Goal: Task Accomplishment & Management: Complete application form

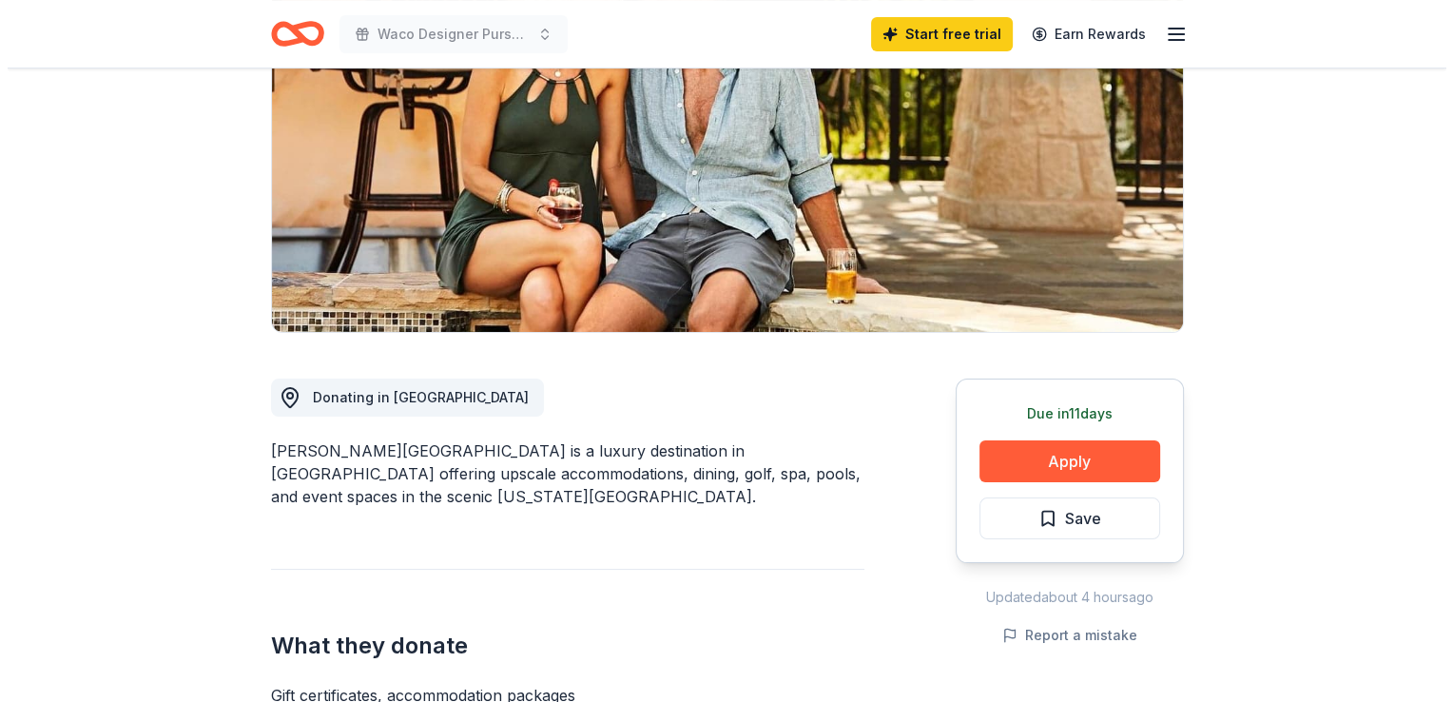
scroll to position [285, 0]
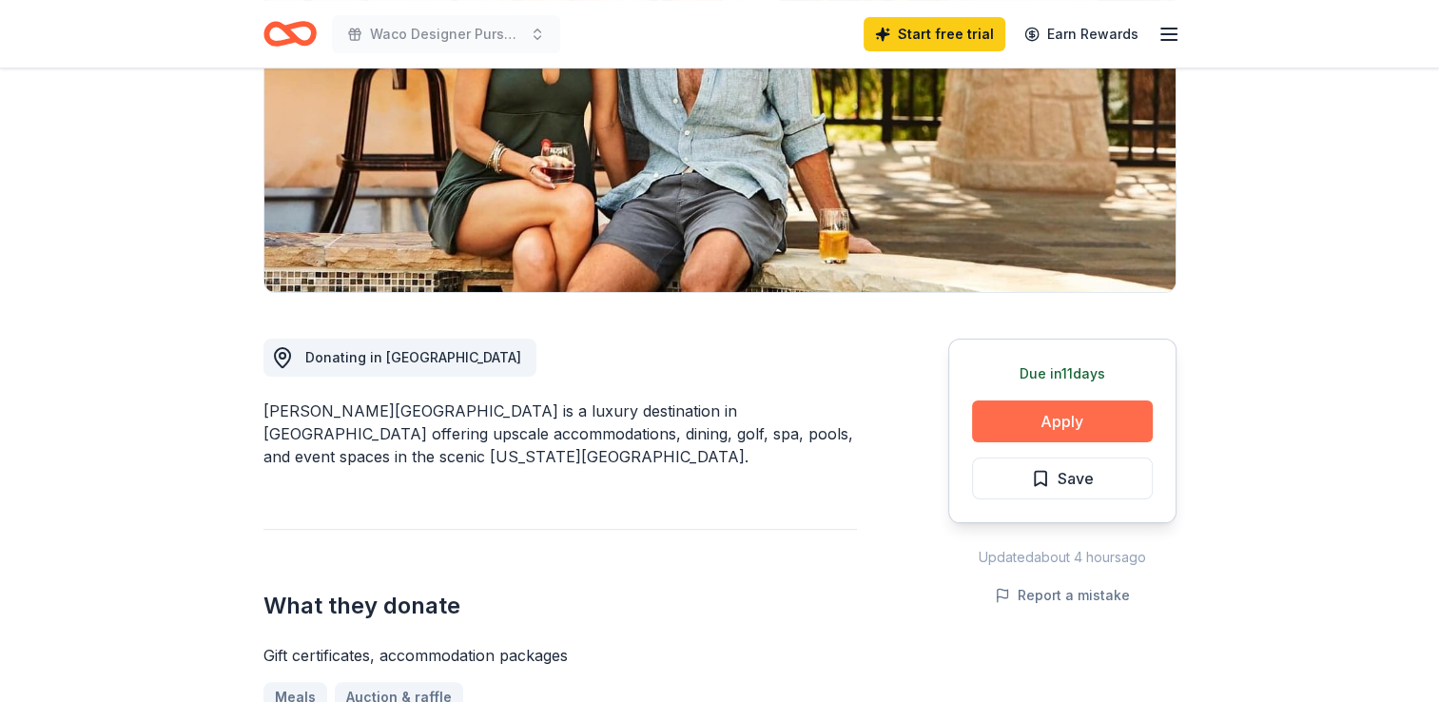
click at [1076, 432] on button "Apply" at bounding box center [1062, 421] width 181 height 42
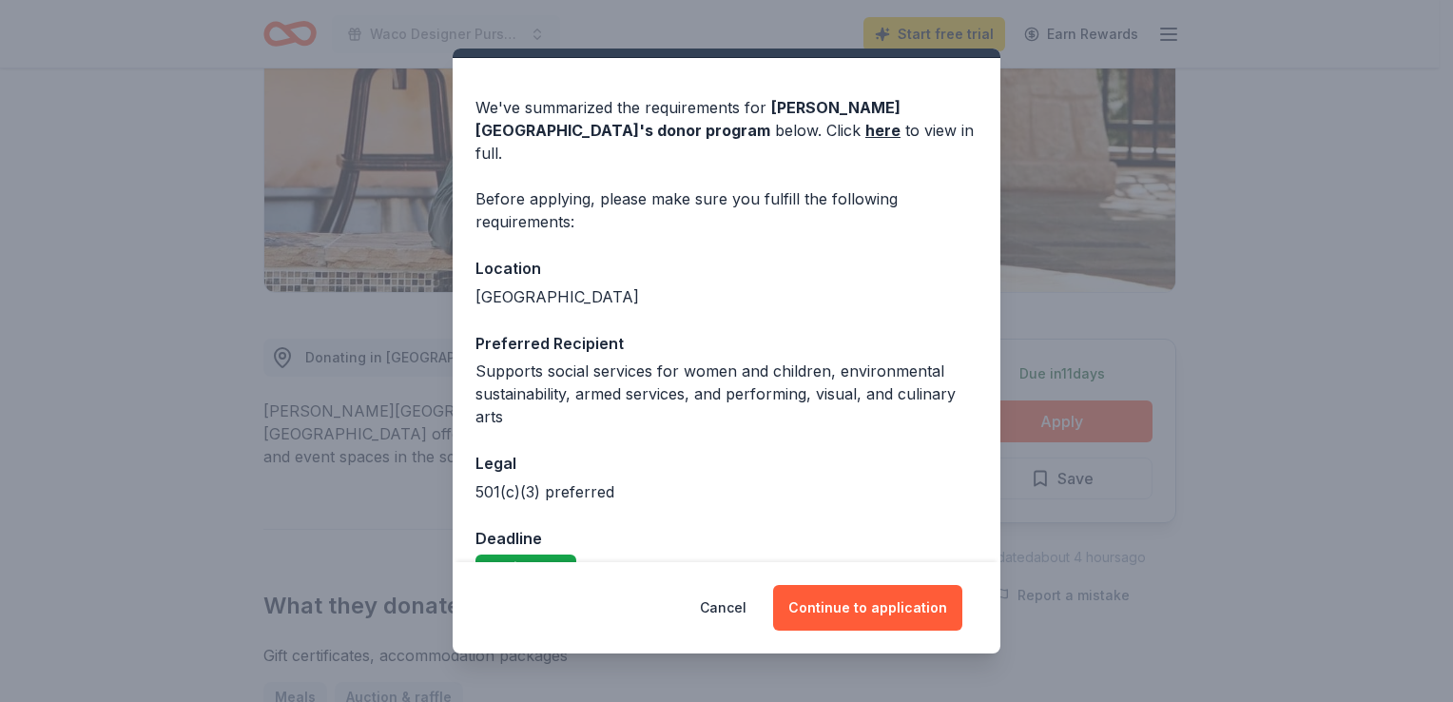
scroll to position [63, 0]
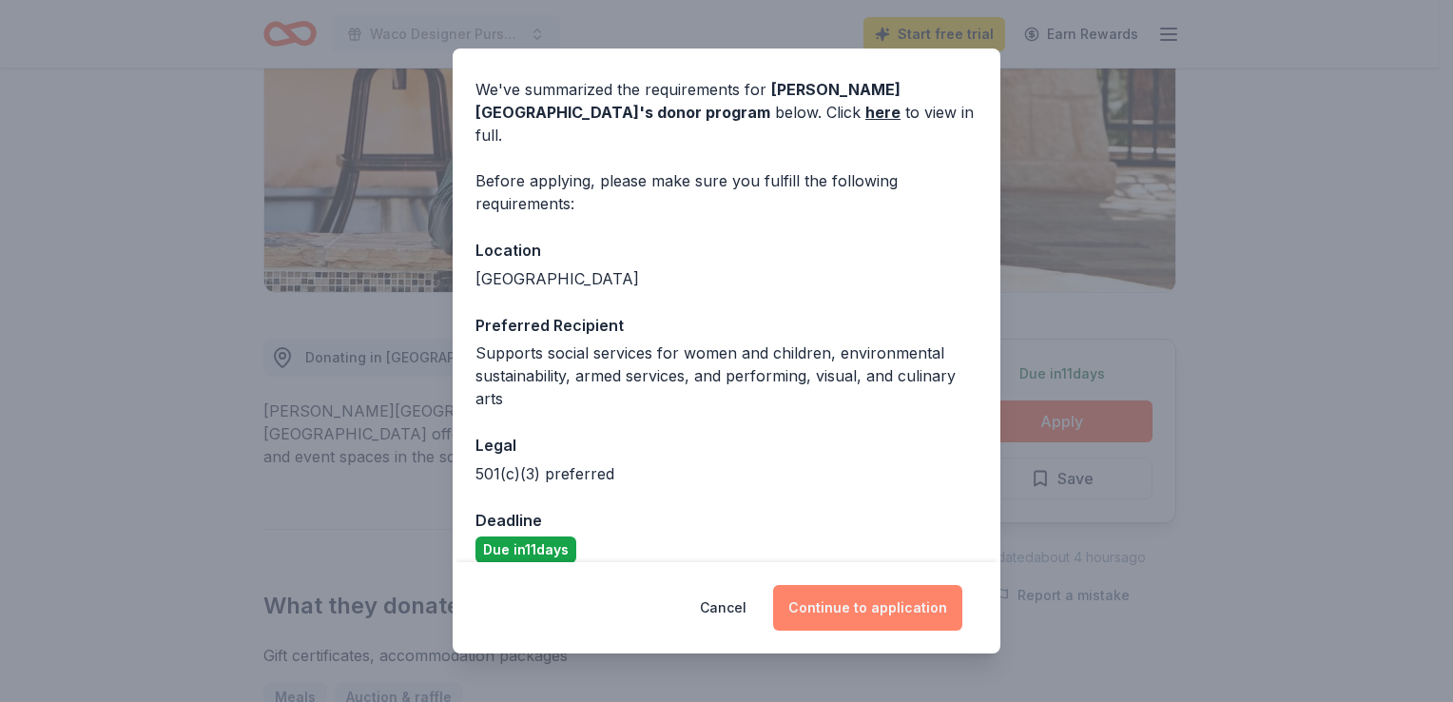
click at [879, 595] on button "Continue to application" at bounding box center [867, 608] width 189 height 46
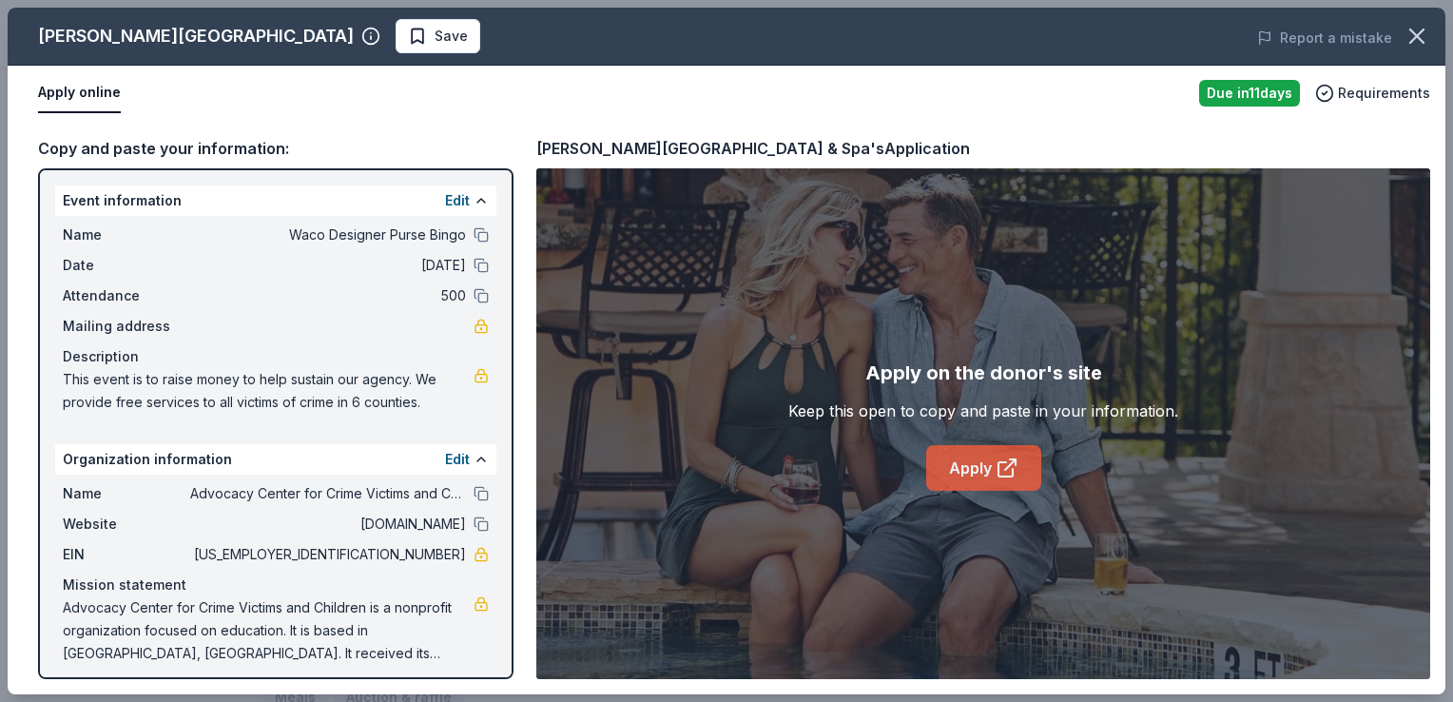
click at [965, 471] on link "Apply" at bounding box center [983, 468] width 115 height 46
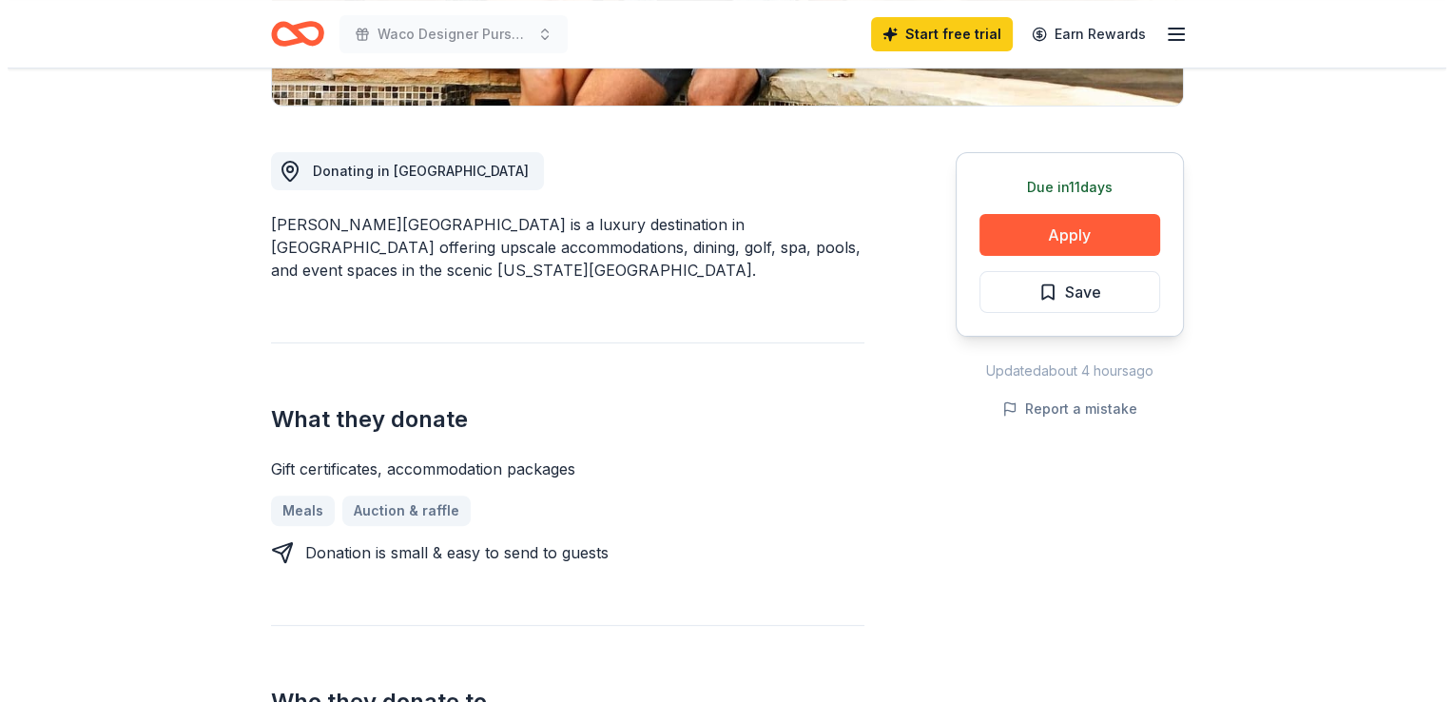
scroll to position [475, 0]
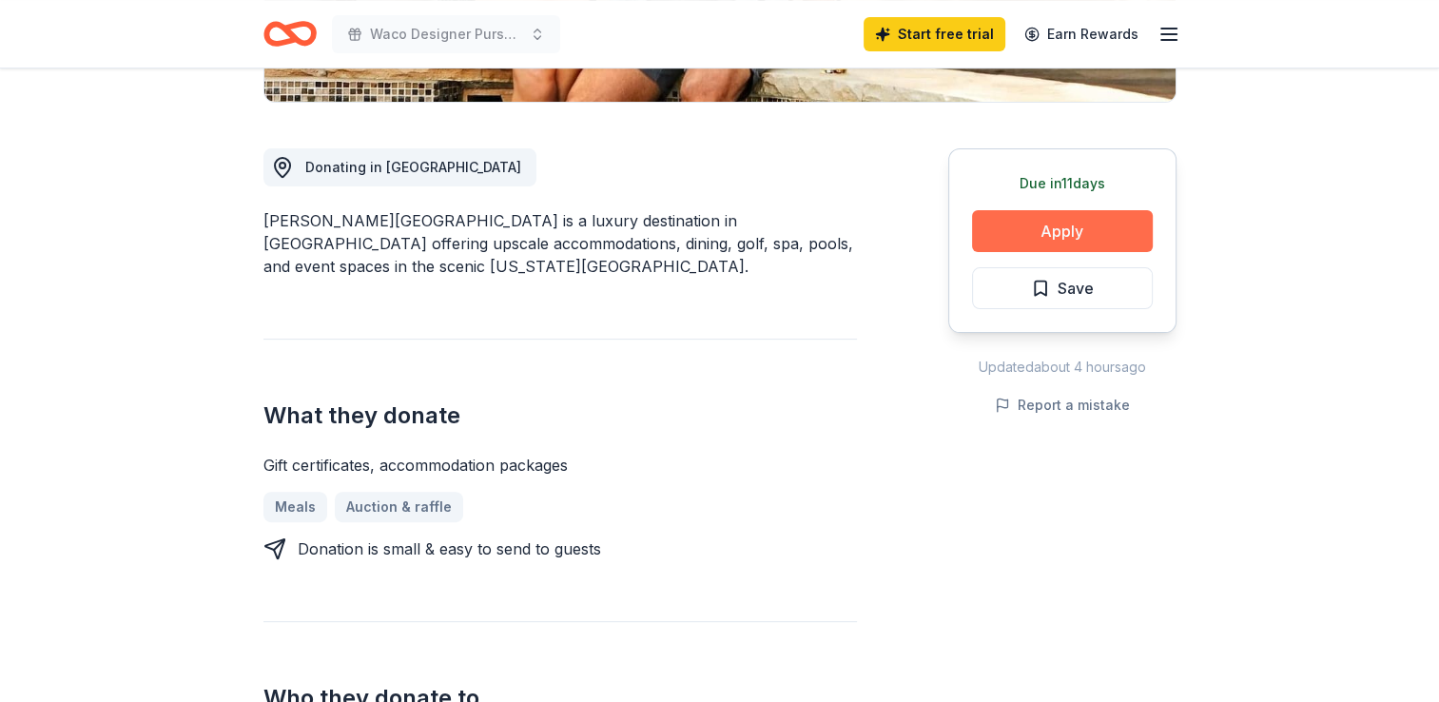
click at [1019, 236] on button "Apply" at bounding box center [1062, 231] width 181 height 42
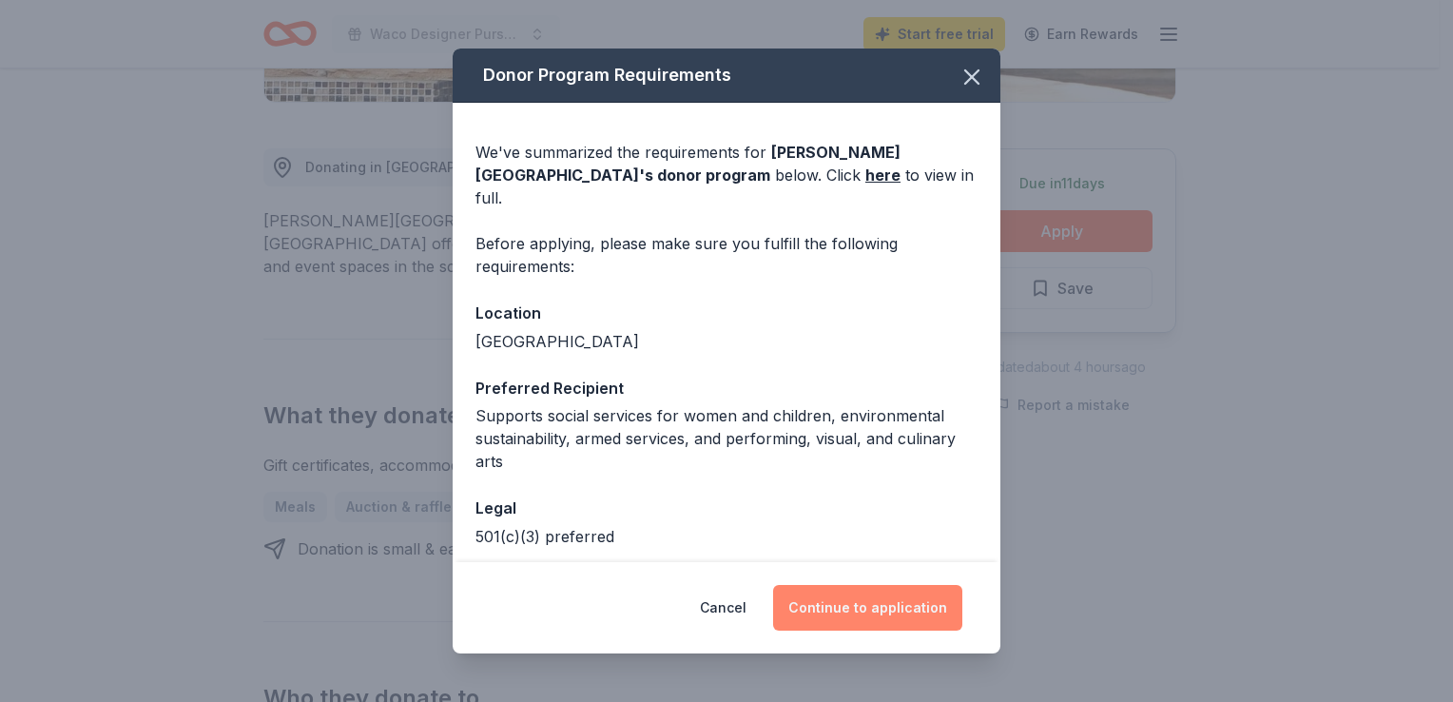
click at [820, 613] on button "Continue to application" at bounding box center [867, 608] width 189 height 46
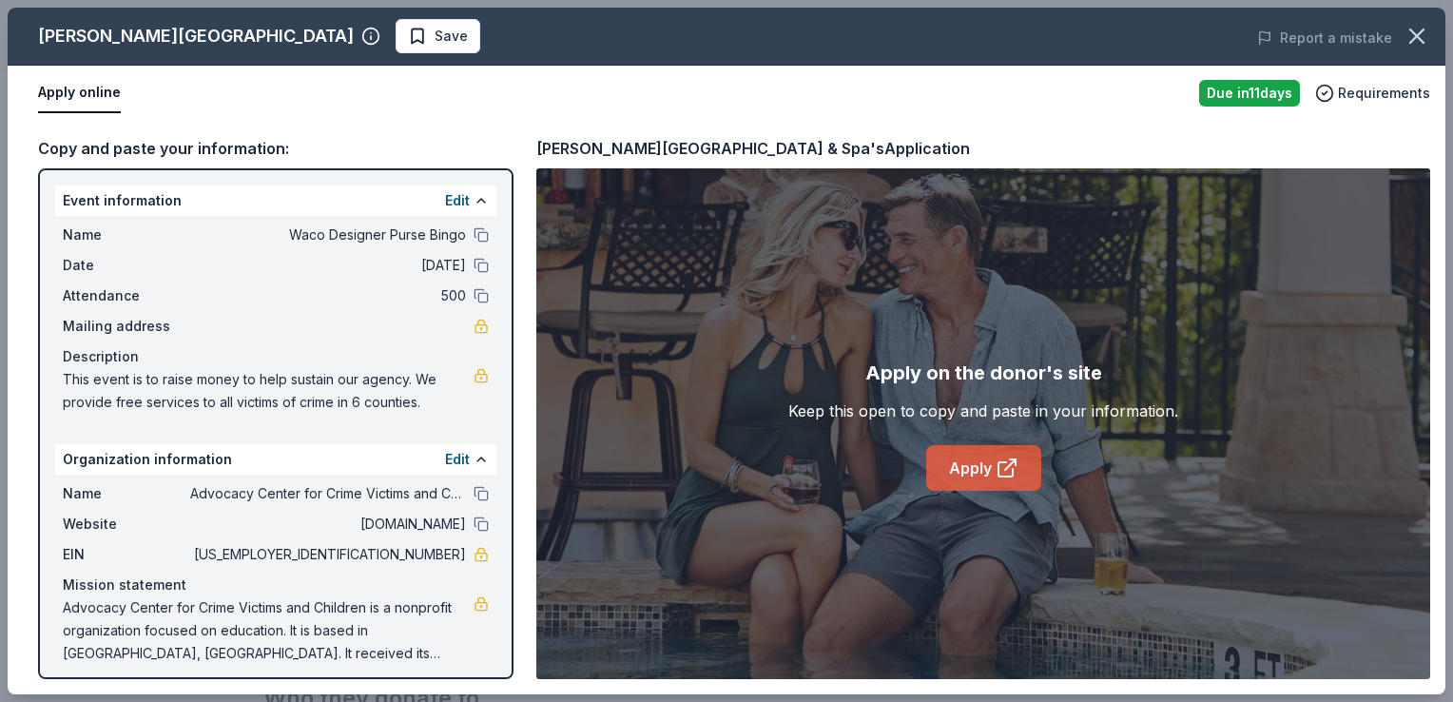
click at [960, 466] on link "Apply" at bounding box center [983, 468] width 115 height 46
